Goal: Task Accomplishment & Management: Manage account settings

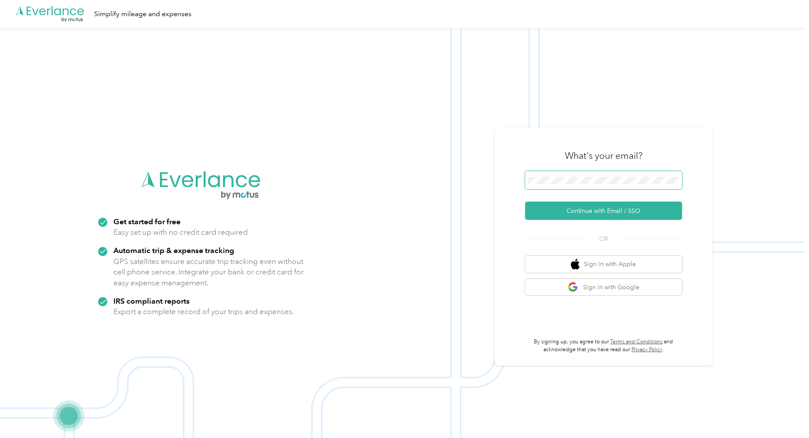
click at [525, 201] on button "Continue with Email / SSO" at bounding box center [603, 210] width 157 height 18
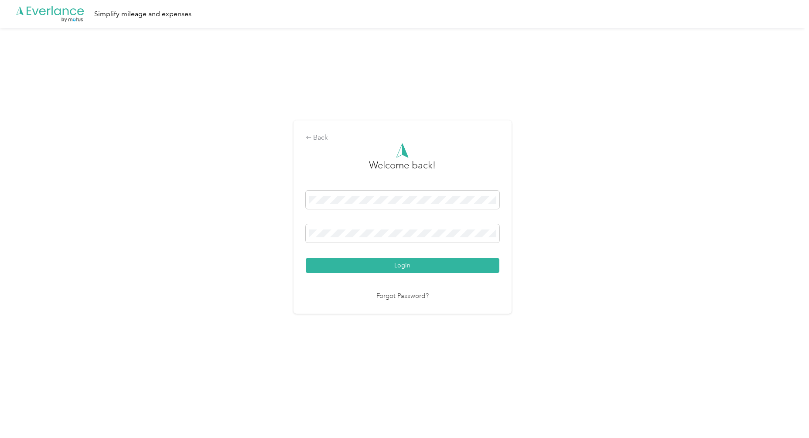
click at [306, 258] on button "Login" at bounding box center [403, 265] width 194 height 15
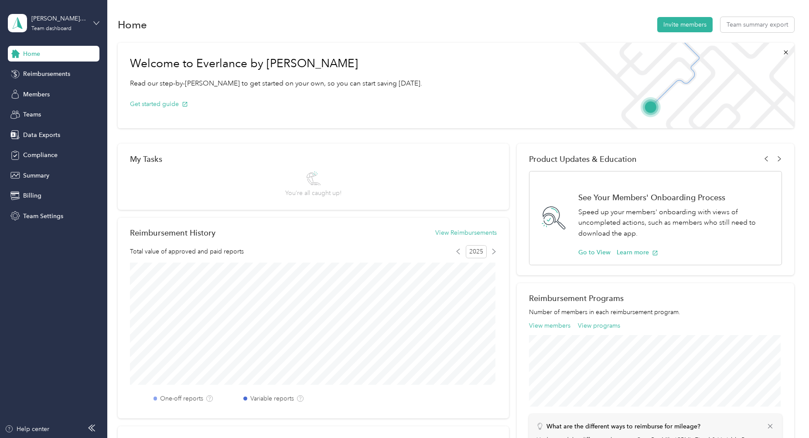
click at [96, 24] on icon at bounding box center [96, 23] width 6 height 6
click at [50, 91] on div "Personal dashboard" at bounding box center [42, 91] width 55 height 9
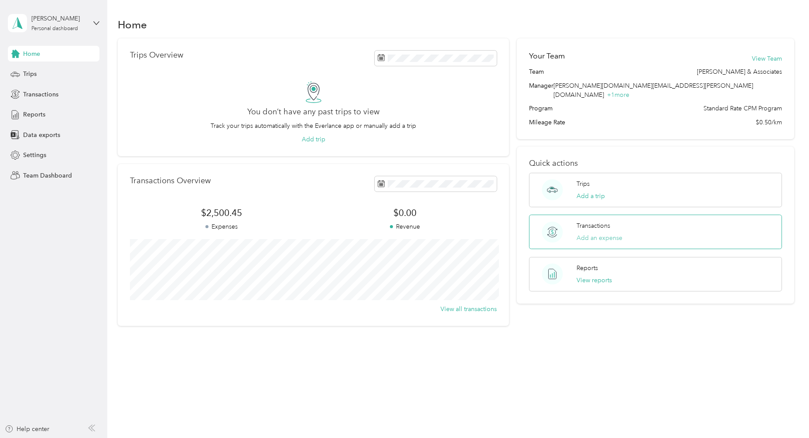
click at [597, 233] on button "Add an expense" at bounding box center [599, 237] width 46 height 9
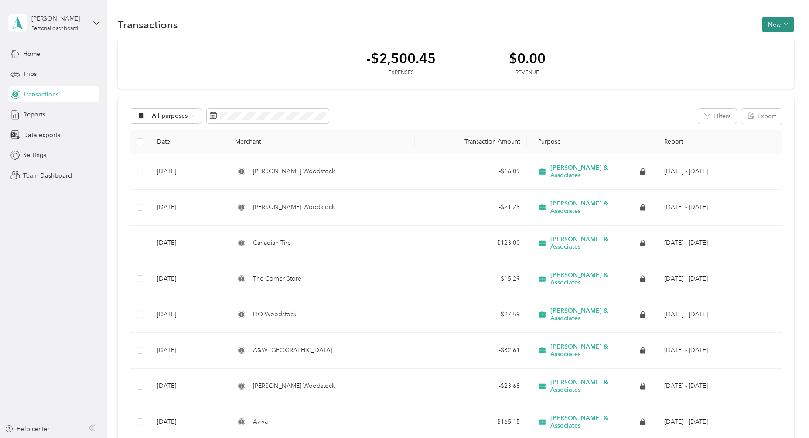
click at [771, 28] on button "New" at bounding box center [777, 24] width 32 height 15
click at [767, 39] on span "Expense" at bounding box center [773, 41] width 24 height 9
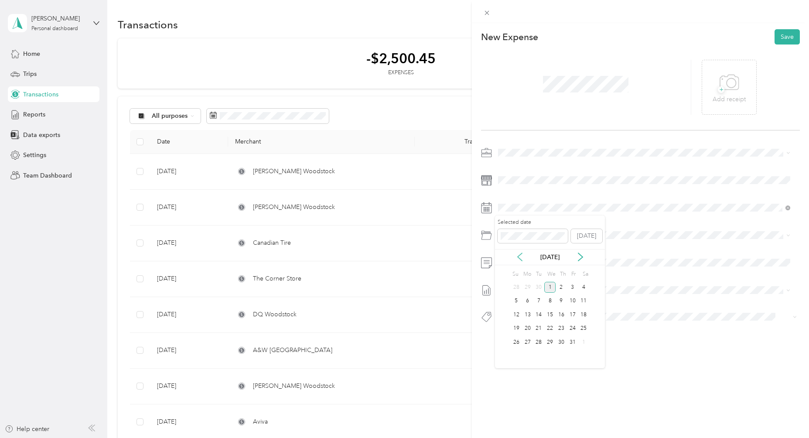
click at [518, 257] on icon at bounding box center [519, 257] width 4 height 8
click at [569, 328] on div "26" at bounding box center [572, 328] width 11 height 11
click at [520, 239] on span at bounding box center [647, 235] width 305 height 14
click at [535, 316] on span "Meals" at bounding box center [529, 315] width 16 height 7
click at [737, 97] on p "Add receipt" at bounding box center [728, 100] width 33 height 10
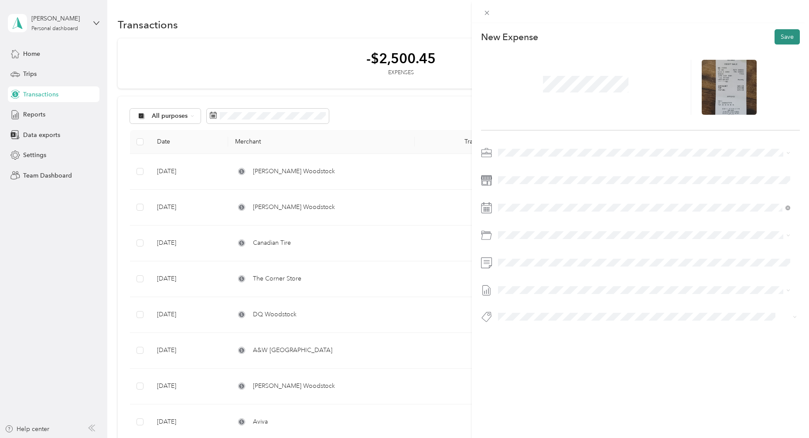
click at [782, 39] on button "Save" at bounding box center [786, 36] width 25 height 15
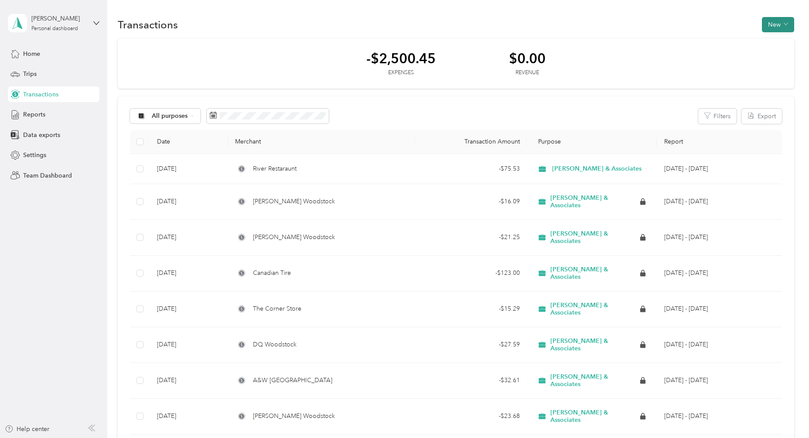
click at [783, 27] on span "button" at bounding box center [785, 24] width 4 height 7
click at [777, 40] on span "Expense" at bounding box center [773, 41] width 24 height 9
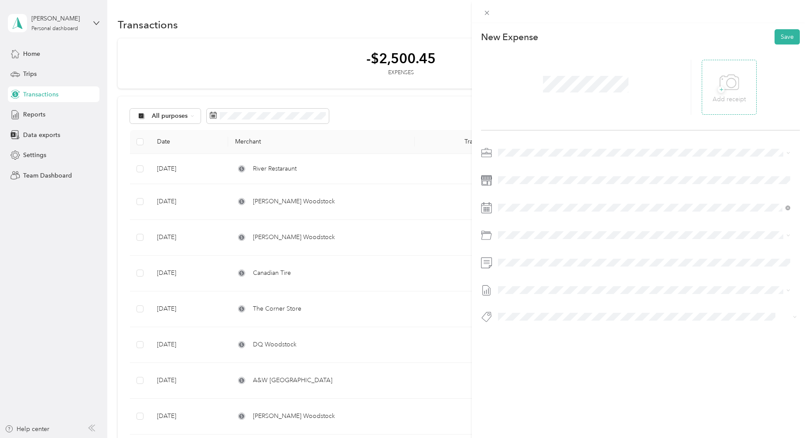
click at [734, 99] on p "Add receipt" at bounding box center [728, 100] width 33 height 10
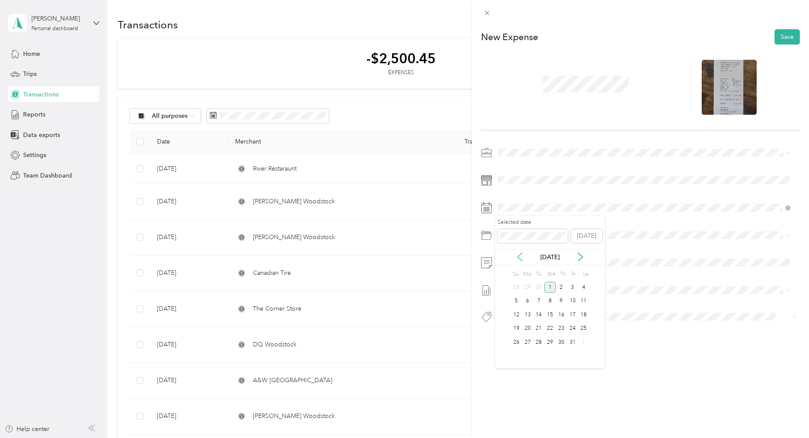
click at [520, 257] on icon at bounding box center [519, 256] width 9 height 9
click at [563, 326] on div "25" at bounding box center [560, 328] width 11 height 11
click at [521, 239] on span at bounding box center [647, 235] width 305 height 14
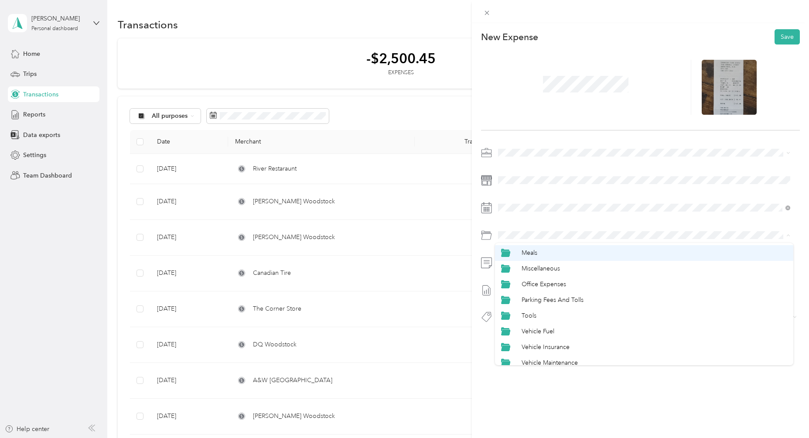
scroll to position [69, 0]
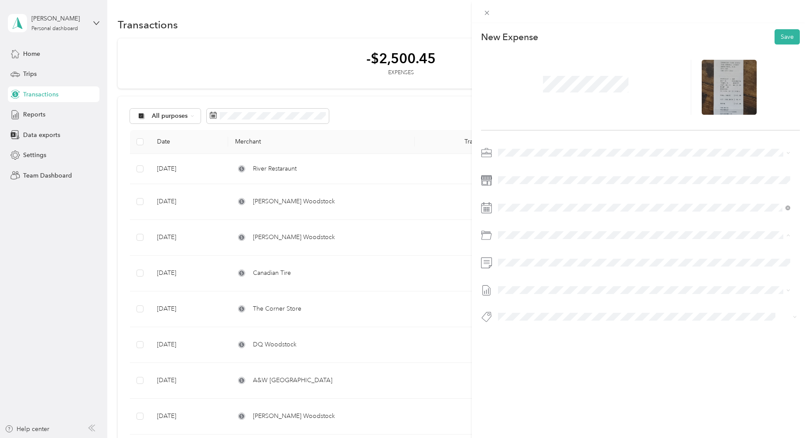
click at [535, 323] on span "Vehicle Fuel" at bounding box center [537, 325] width 33 height 7
click at [782, 37] on button "Save" at bounding box center [786, 36] width 25 height 15
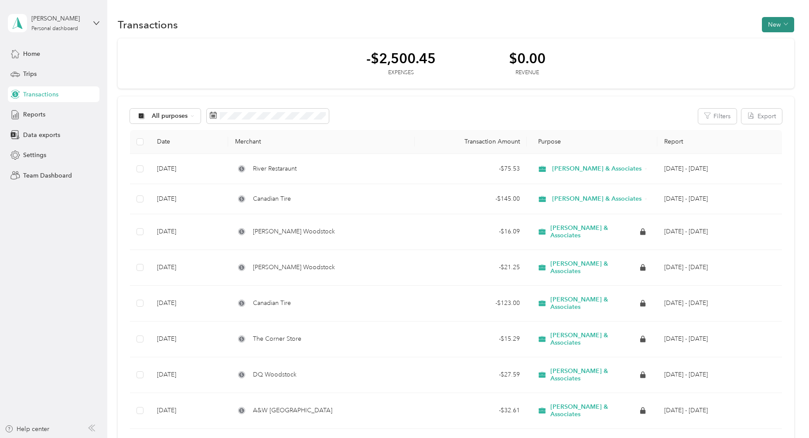
click at [778, 26] on button "New" at bounding box center [777, 24] width 32 height 15
click at [764, 40] on span "Expense" at bounding box center [773, 41] width 24 height 9
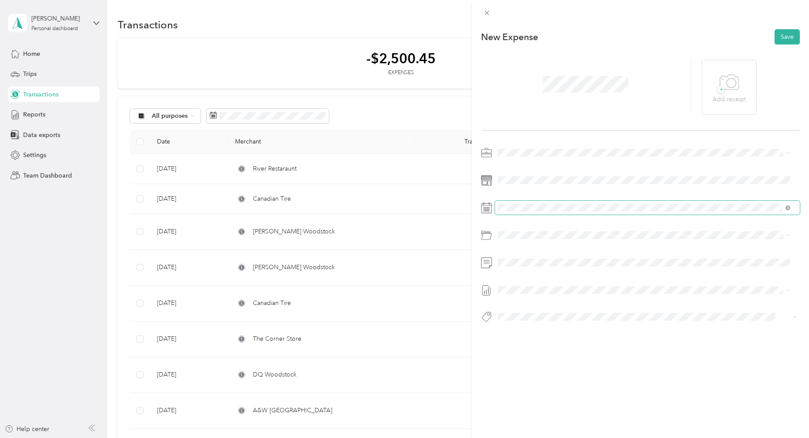
click at [538, 214] on span at bounding box center [647, 207] width 305 height 14
click at [520, 255] on icon at bounding box center [519, 256] width 9 height 9
click at [532, 314] on div "15" at bounding box center [527, 314] width 11 height 11
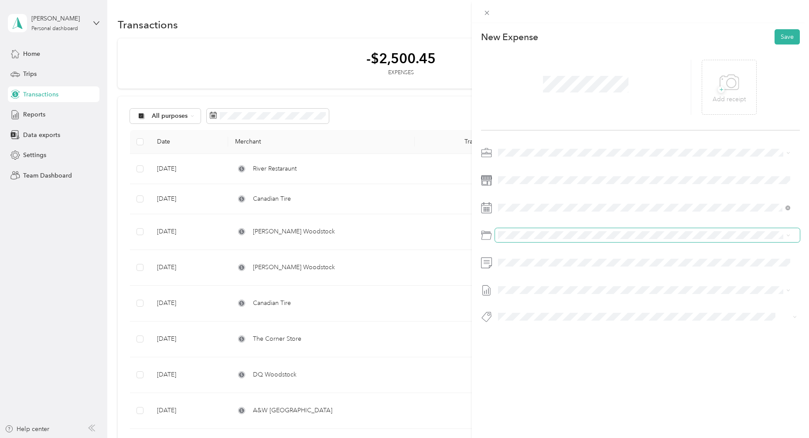
click at [516, 240] on span at bounding box center [647, 235] width 305 height 14
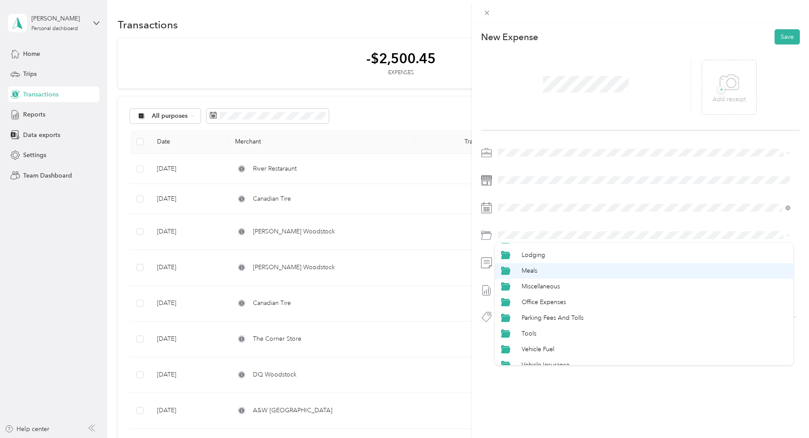
scroll to position [69, 0]
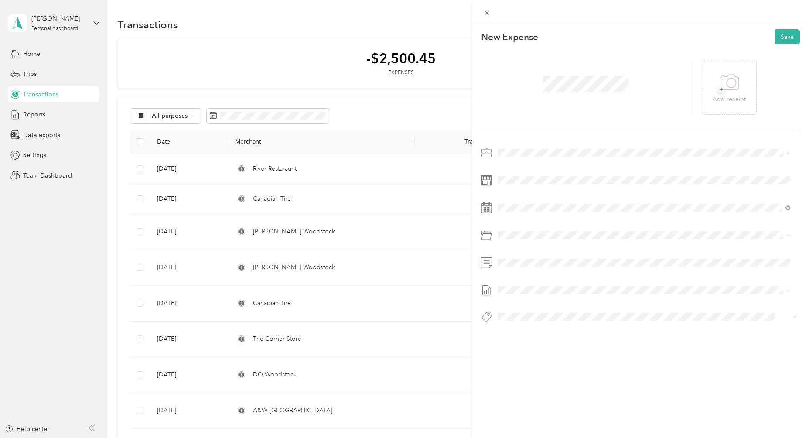
click at [537, 343] on li "Vehicle Insurance" at bounding box center [644, 341] width 298 height 16
click at [782, 41] on button "Save" at bounding box center [786, 36] width 25 height 15
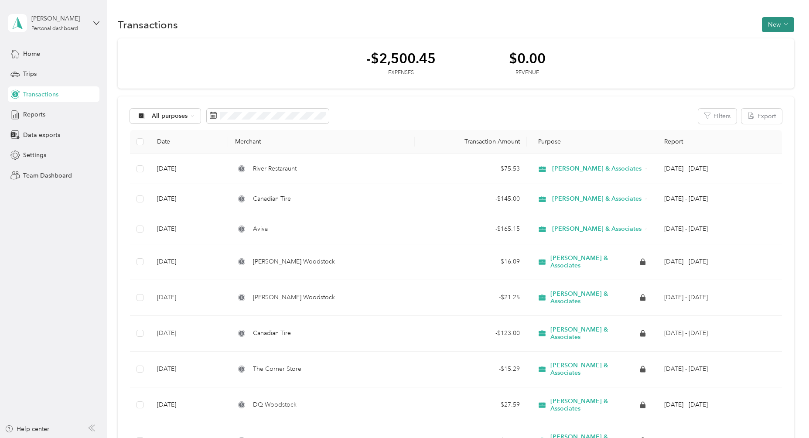
click at [773, 26] on button "New" at bounding box center [777, 24] width 32 height 15
click at [775, 39] on span "Expense" at bounding box center [773, 41] width 24 height 9
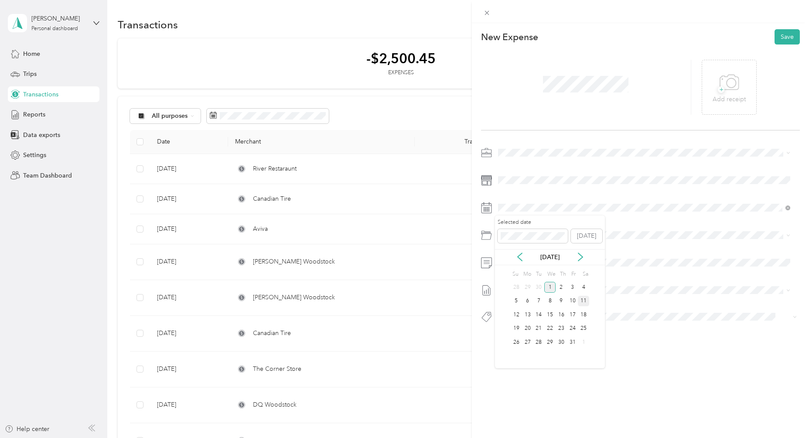
click at [584, 300] on div "11" at bounding box center [583, 301] width 11 height 11
click at [521, 255] on icon at bounding box center [519, 256] width 9 height 9
click at [563, 304] on div "11" at bounding box center [560, 301] width 11 height 11
click at [537, 282] on span "Life Insurance" at bounding box center [540, 284] width 38 height 7
click at [785, 36] on button "Save" at bounding box center [786, 36] width 25 height 15
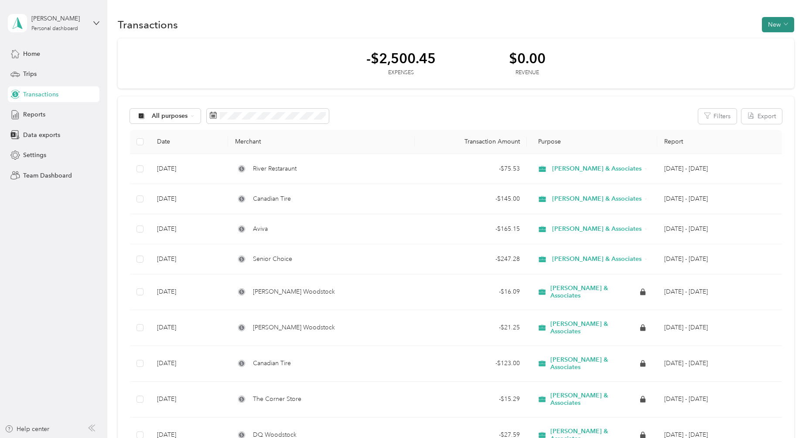
click at [777, 27] on button "New" at bounding box center [777, 24] width 32 height 15
click at [775, 39] on span "Expense" at bounding box center [773, 41] width 24 height 9
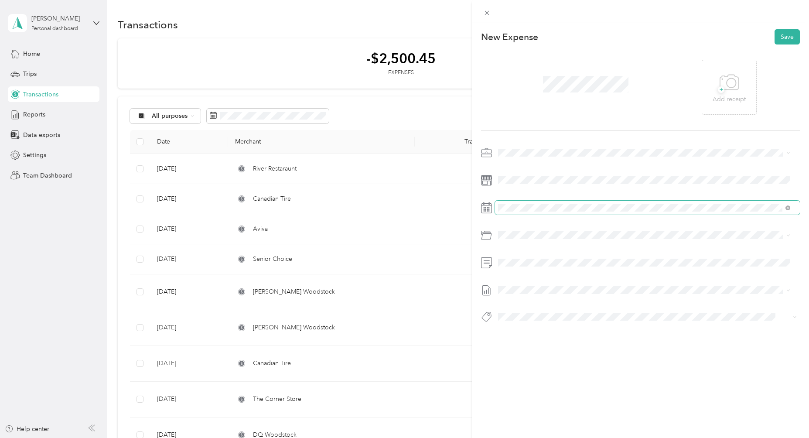
click at [525, 203] on span at bounding box center [647, 207] width 305 height 14
click at [518, 255] on icon at bounding box center [519, 256] width 9 height 9
click at [574, 289] on div "5" at bounding box center [572, 287] width 11 height 11
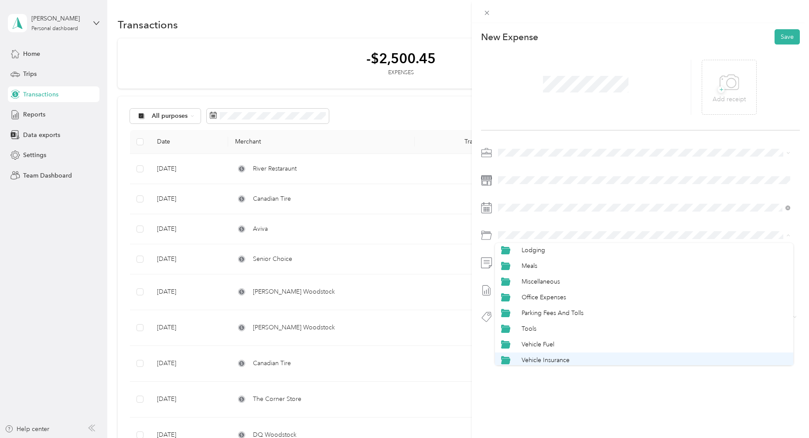
scroll to position [69, 0]
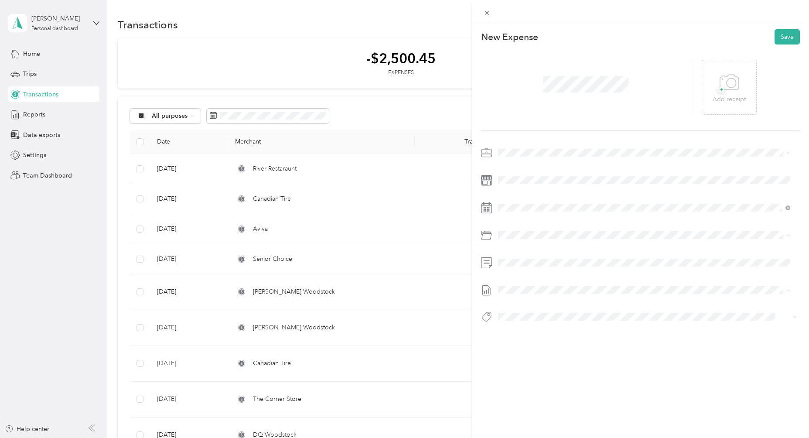
click at [435, 153] on div "This expense cannot be edited because it is either under review, approved, or p…" at bounding box center [404, 219] width 809 height 438
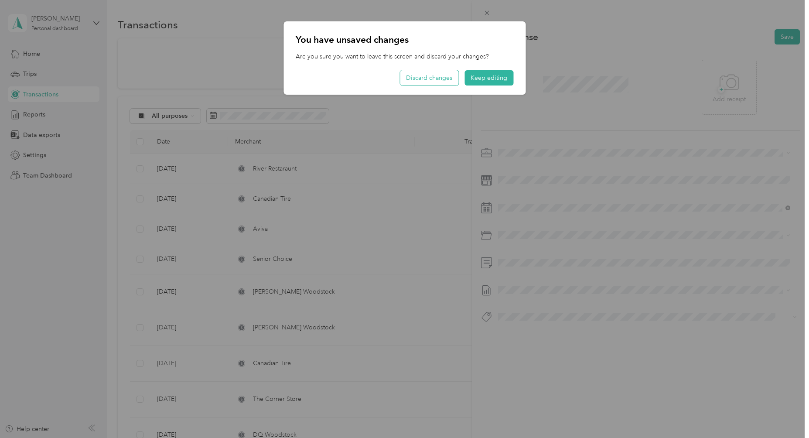
drag, startPoint x: 445, startPoint y: 76, endPoint x: 437, endPoint y: 80, distance: 8.8
click at [445, 77] on button "Discard changes" at bounding box center [429, 77] width 58 height 15
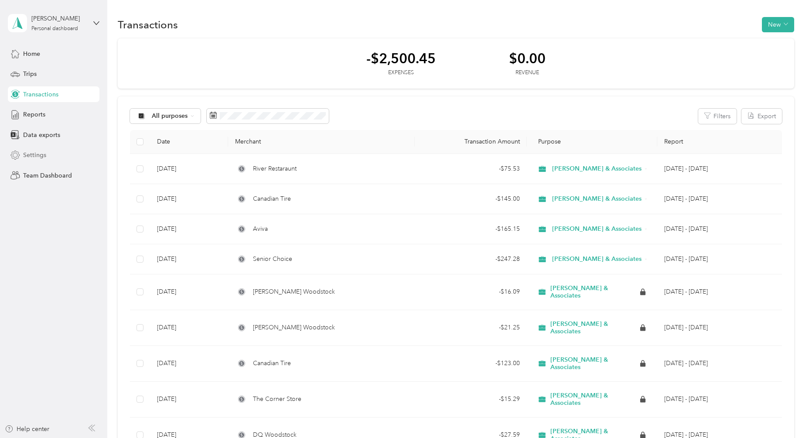
click at [30, 151] on span "Settings" at bounding box center [34, 154] width 23 height 9
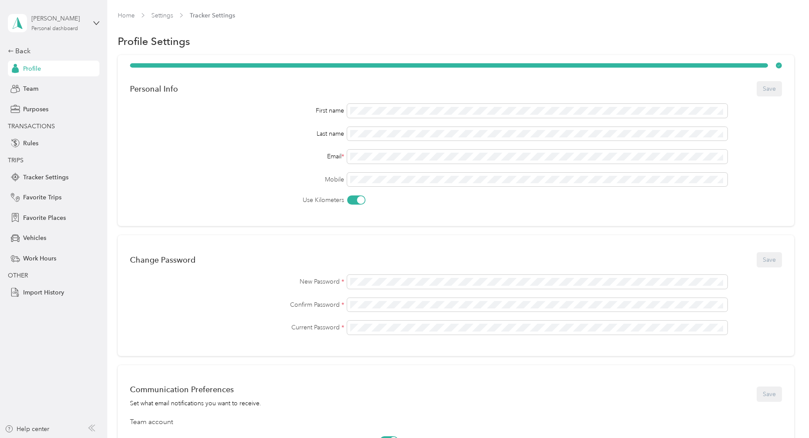
click at [54, 29] on div "Personal dashboard" at bounding box center [54, 28] width 47 height 5
click at [41, 69] on div "Team dashboard" at bounding box center [38, 70] width 47 height 9
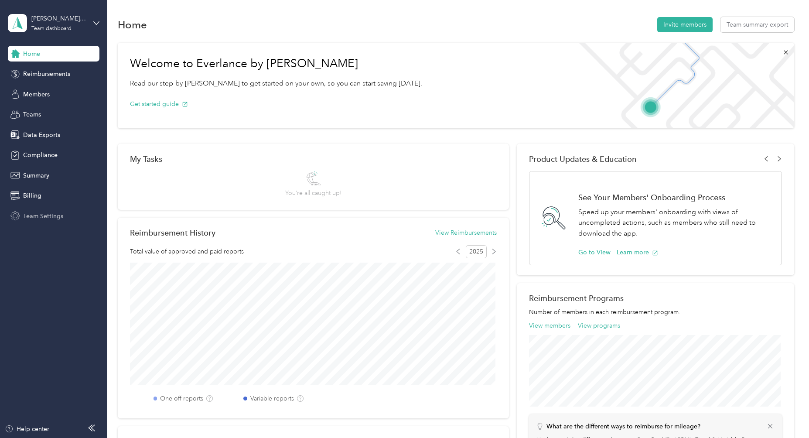
click at [37, 216] on span "Team Settings" at bounding box center [43, 215] width 40 height 9
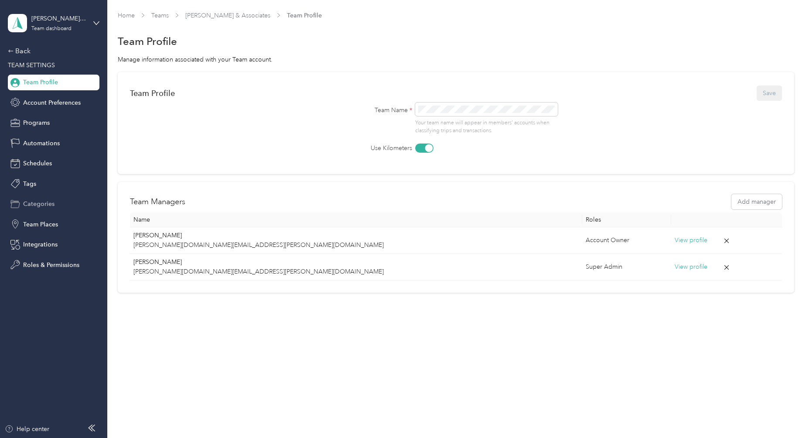
click at [43, 208] on span "Categories" at bounding box center [38, 203] width 31 height 9
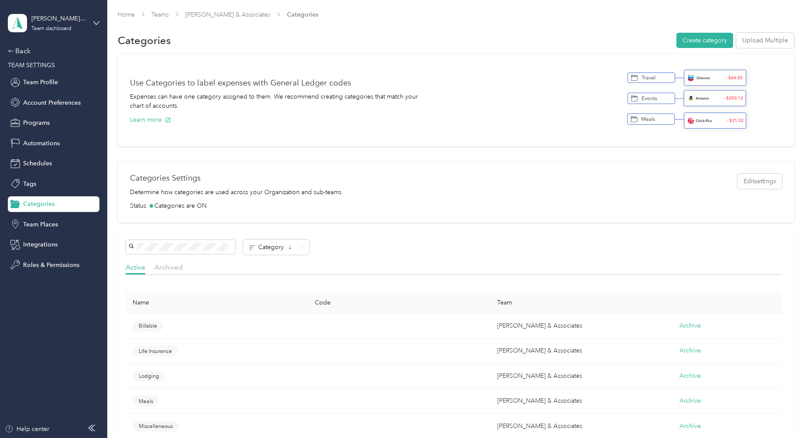
scroll to position [0, 0]
click at [710, 37] on button "Create category" at bounding box center [704, 40] width 57 height 15
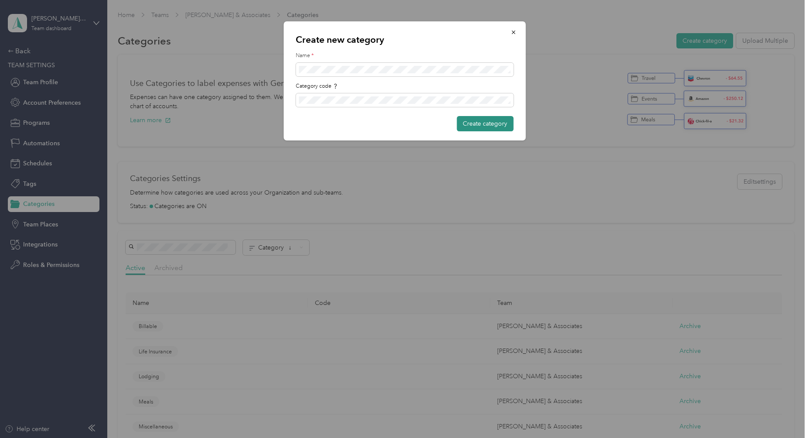
click at [468, 121] on button "Create category" at bounding box center [484, 123] width 57 height 15
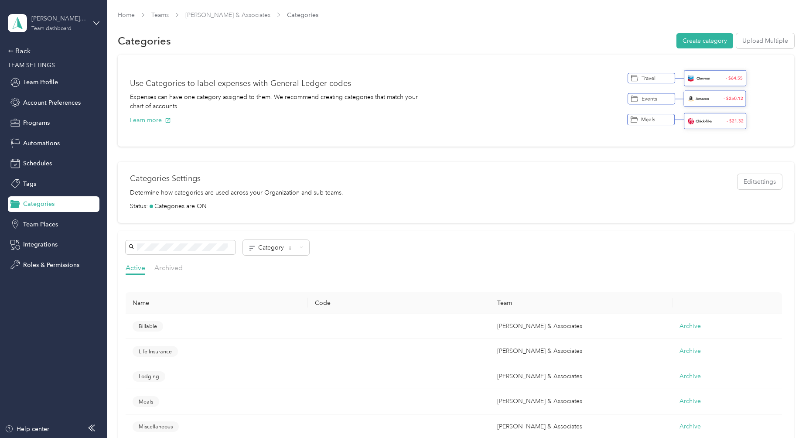
click at [54, 22] on div "[PERSON_NAME] & Associates" at bounding box center [58, 18] width 54 height 9
click at [45, 92] on div "Personal dashboard" at bounding box center [42, 90] width 55 height 9
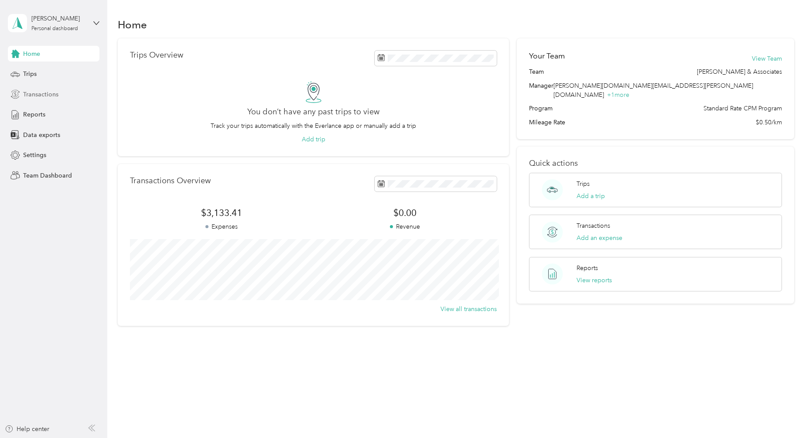
click at [37, 96] on span "Transactions" at bounding box center [40, 94] width 35 height 9
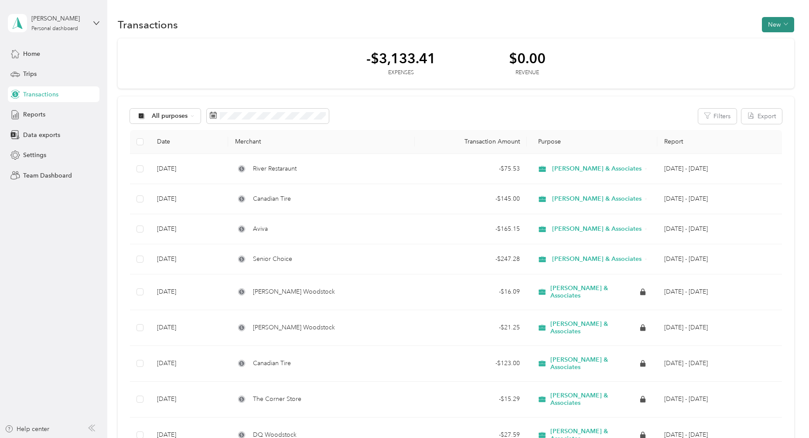
click at [773, 29] on button "New" at bounding box center [777, 24] width 32 height 15
click at [769, 40] on span "Expense" at bounding box center [773, 41] width 24 height 9
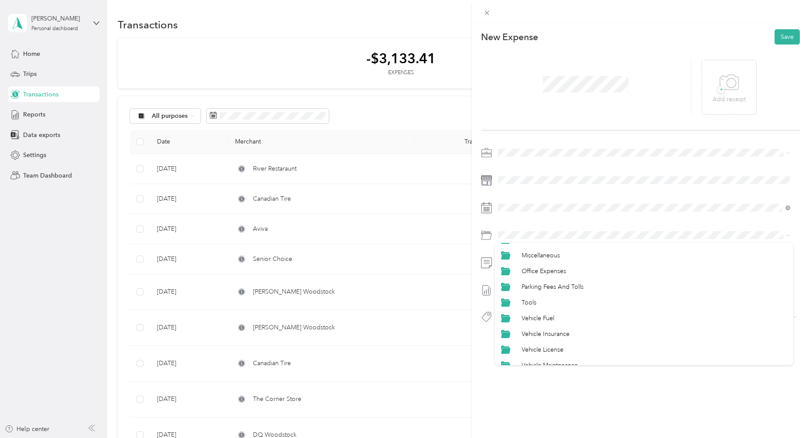
scroll to position [85, 0]
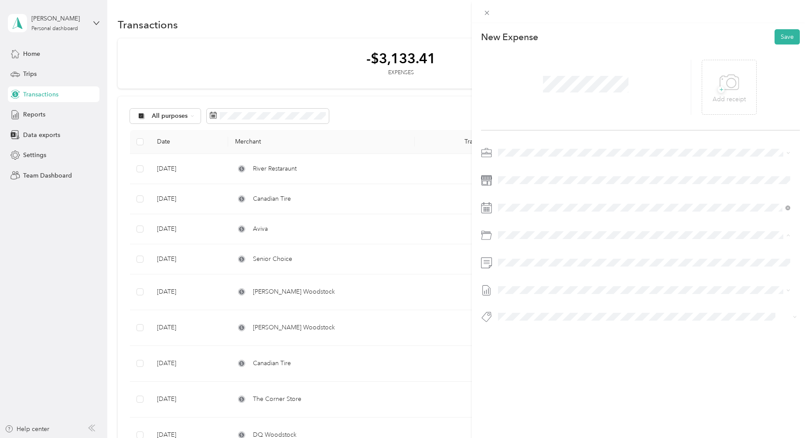
click at [542, 340] on span "Vehicle License" at bounding box center [542, 340] width 42 height 7
click at [777, 41] on button "Save" at bounding box center [786, 36] width 25 height 15
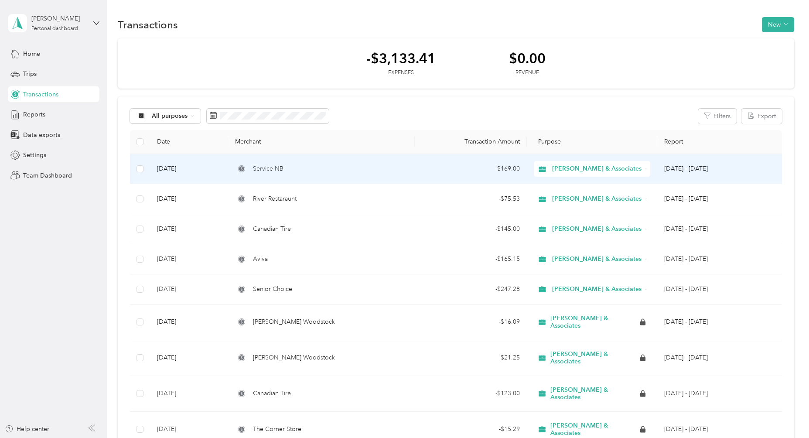
click at [262, 170] on span "Service NB" at bounding box center [268, 169] width 31 height 10
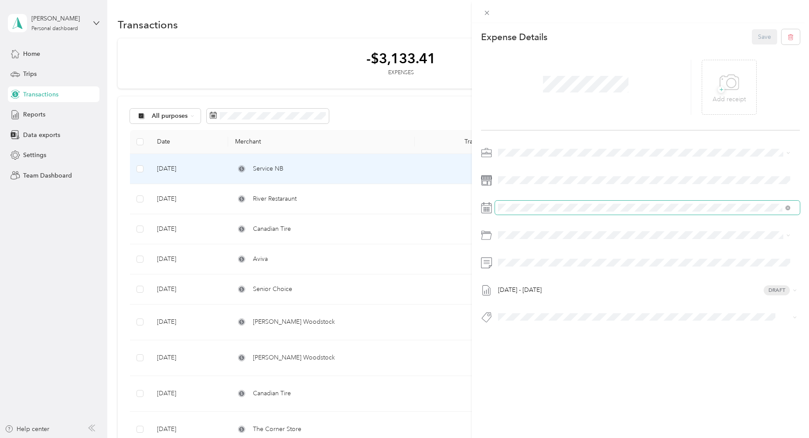
click at [529, 203] on span at bounding box center [647, 207] width 305 height 14
click at [521, 256] on icon at bounding box center [519, 256] width 9 height 9
click at [572, 286] on div "5" at bounding box center [572, 287] width 11 height 11
click at [751, 39] on button "Save" at bounding box center [763, 36] width 25 height 15
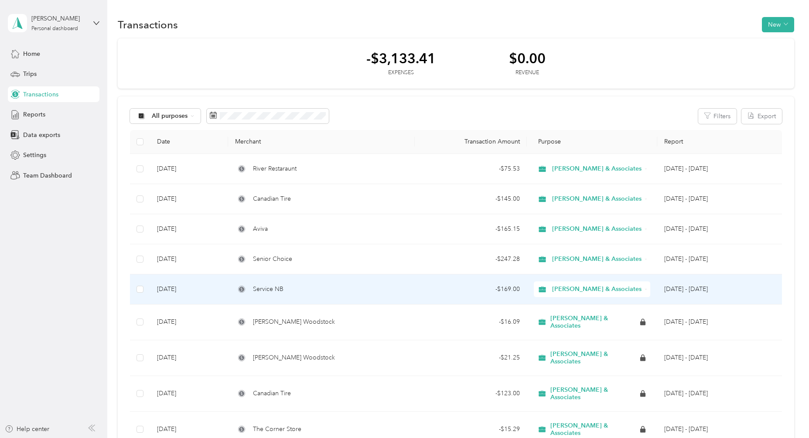
click at [263, 287] on span "Service NB" at bounding box center [268, 289] width 31 height 10
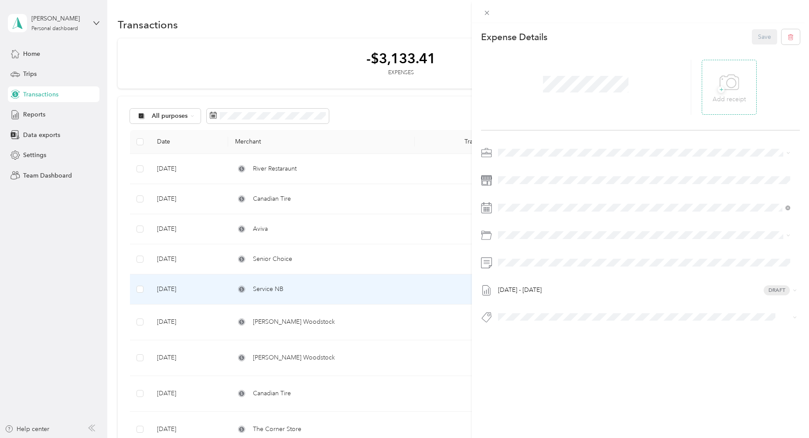
click at [722, 88] on icon at bounding box center [729, 83] width 20 height 24
click at [761, 39] on button "Save" at bounding box center [763, 36] width 25 height 15
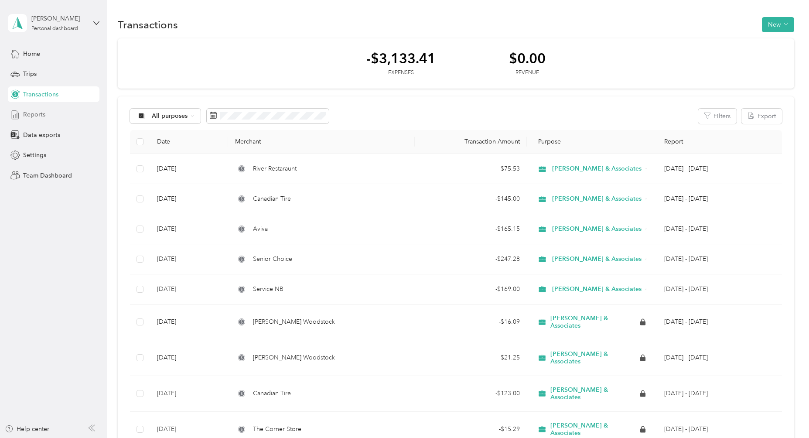
click at [32, 115] on span "Reports" at bounding box center [34, 114] width 22 height 9
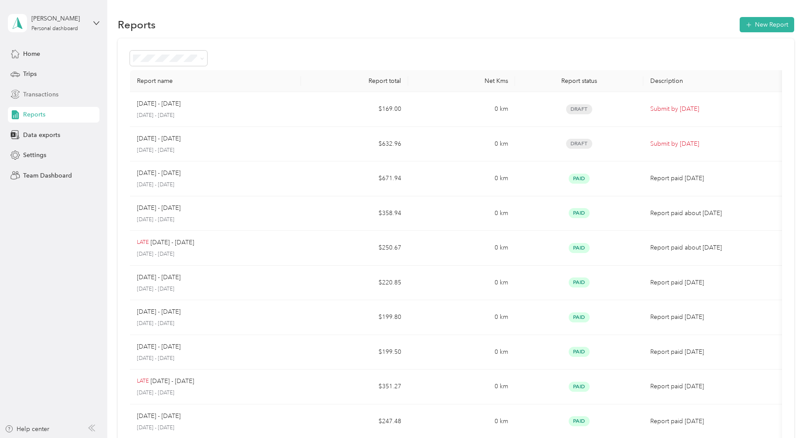
click at [37, 96] on span "Transactions" at bounding box center [40, 94] width 35 height 9
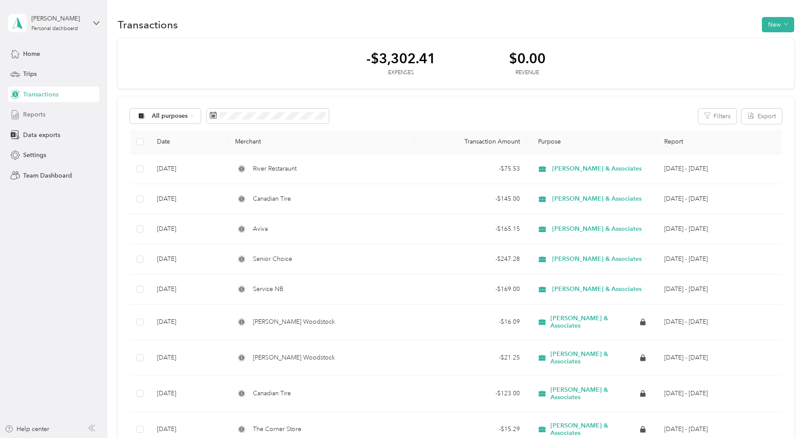
click at [32, 119] on span "Reports" at bounding box center [34, 114] width 22 height 9
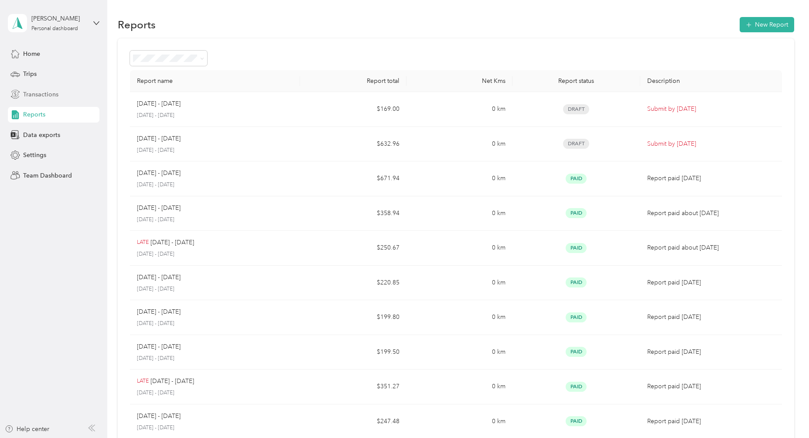
click at [30, 95] on span "Transactions" at bounding box center [40, 94] width 35 height 9
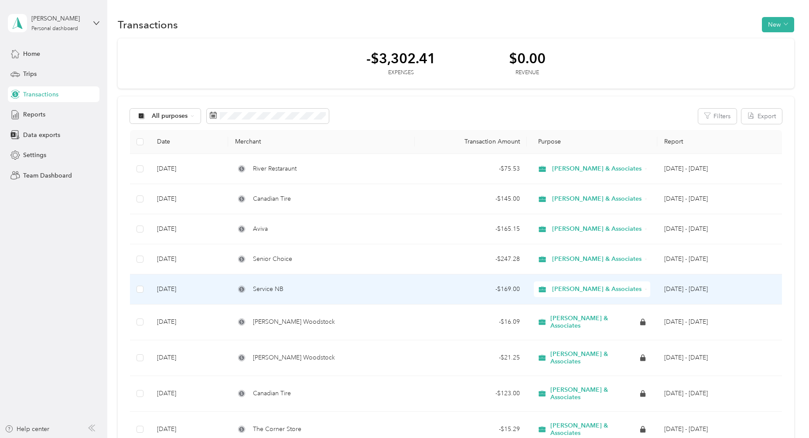
click at [262, 287] on span "Service NB" at bounding box center [268, 289] width 31 height 10
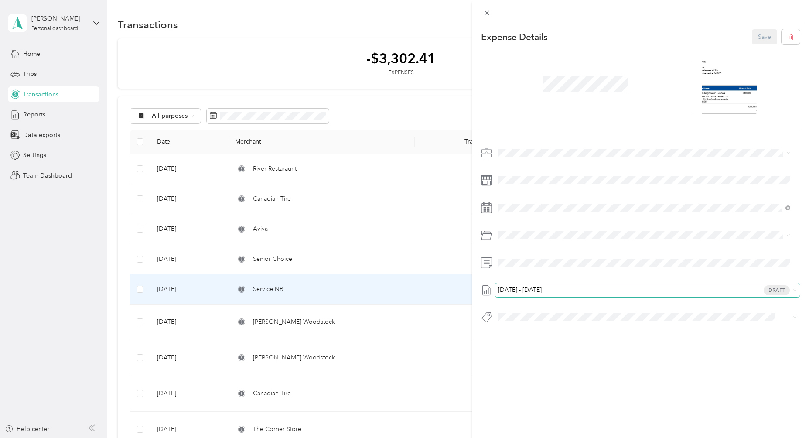
click at [541, 292] on span "[DATE] - [DATE]" at bounding box center [520, 290] width 44 height 6
click at [531, 332] on span "[DATE] - [DATE]" at bounding box center [520, 332] width 44 height 9
click at [755, 31] on button "Save" at bounding box center [763, 36] width 25 height 15
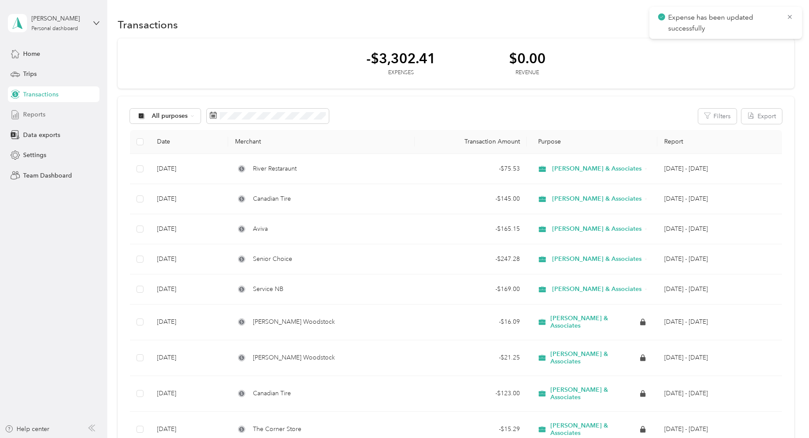
click at [37, 110] on span "Reports" at bounding box center [34, 114] width 22 height 9
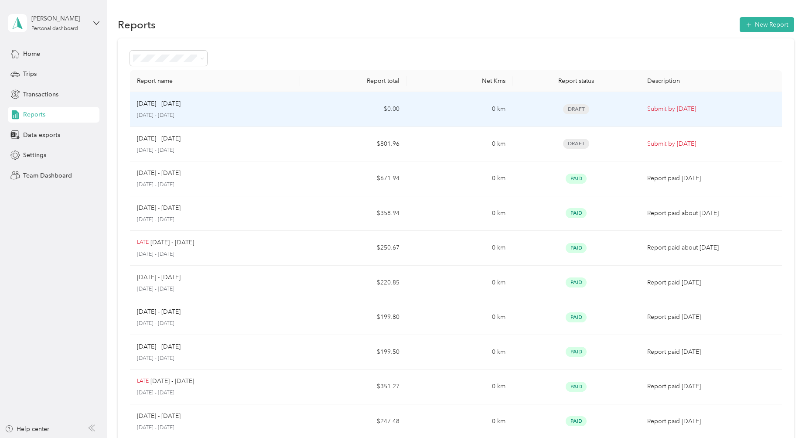
click at [170, 107] on p "[DATE] - [DATE]" at bounding box center [159, 104] width 44 height 10
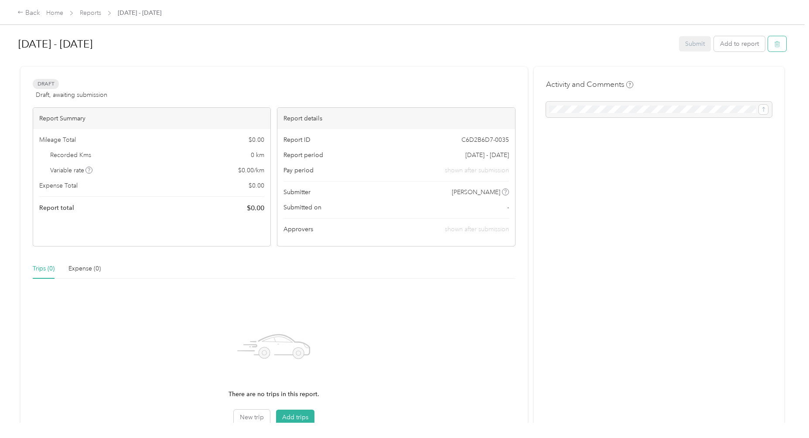
click at [777, 44] on icon "button" at bounding box center [777, 44] width 6 height 6
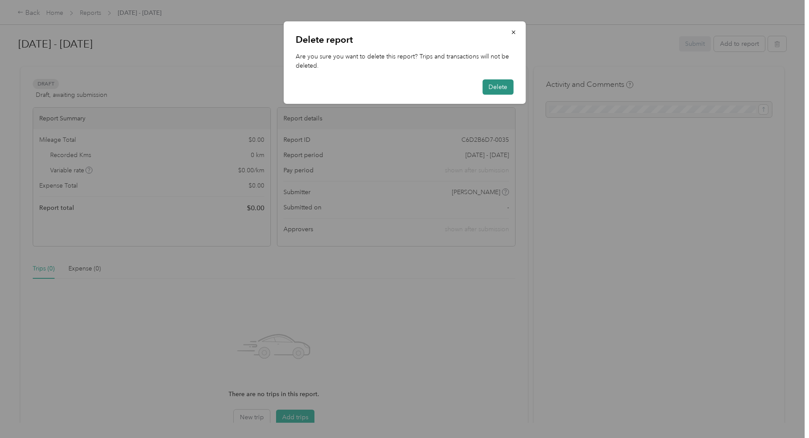
click at [499, 87] on button "Delete" at bounding box center [497, 86] width 31 height 15
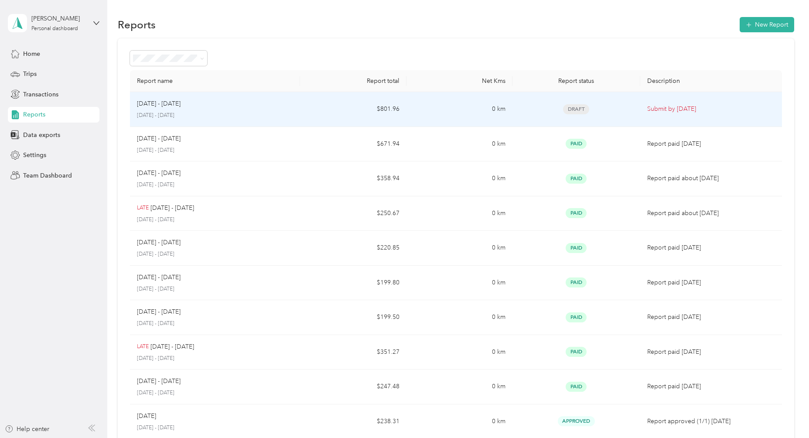
click at [172, 110] on div "[DATE] - [DATE] [DATE] - [DATE]" at bounding box center [215, 109] width 156 height 20
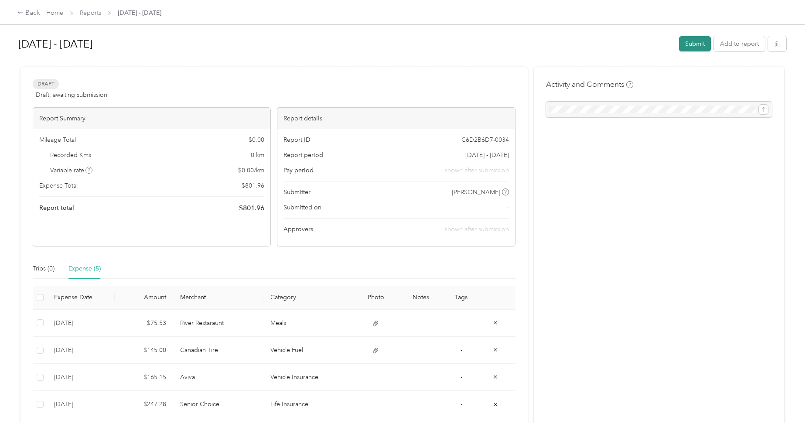
click at [694, 46] on button "Submit" at bounding box center [695, 43] width 32 height 15
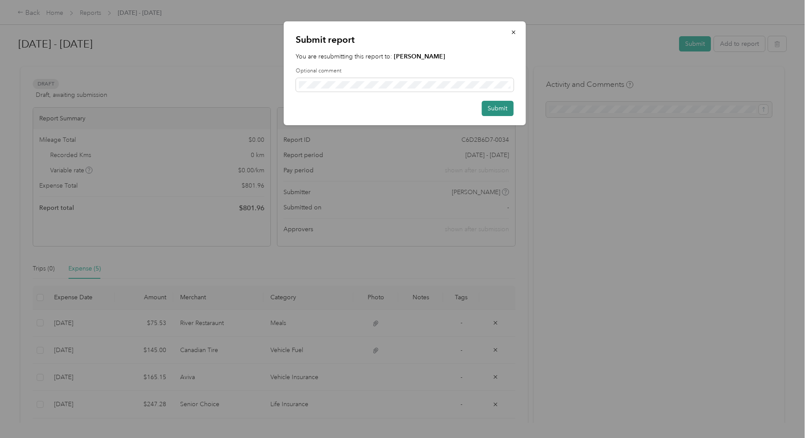
click at [500, 107] on button "Submit" at bounding box center [497, 108] width 32 height 15
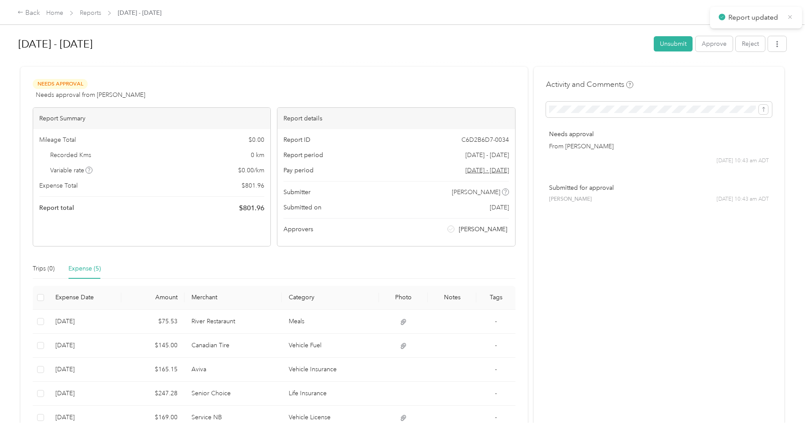
click at [791, 17] on icon at bounding box center [789, 17] width 7 height 8
click at [94, 15] on link "Reports" at bounding box center [90, 12] width 21 height 7
